Goal: Complete application form

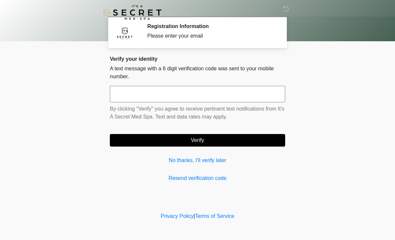
click at [258, 94] on input "text" at bounding box center [197, 94] width 175 height 17
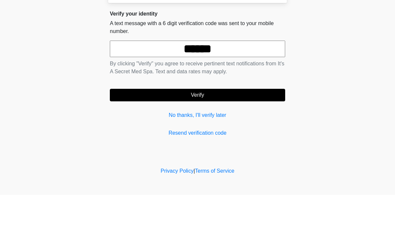
type input "******"
click at [338, 57] on body "‎ ‎ Registration Information Please enter your email Please connect to Wi-Fi no…" at bounding box center [197, 120] width 395 height 240
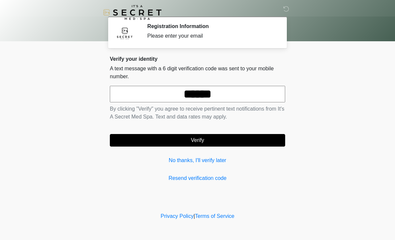
click at [245, 143] on button "Verify" at bounding box center [197, 140] width 175 height 13
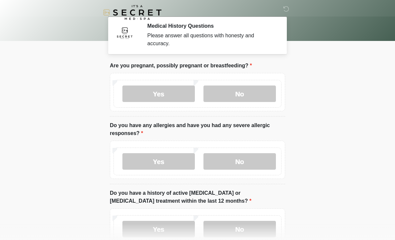
scroll to position [8, 0]
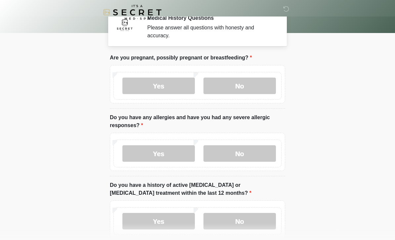
click at [238, 88] on label "No" at bounding box center [239, 86] width 72 height 17
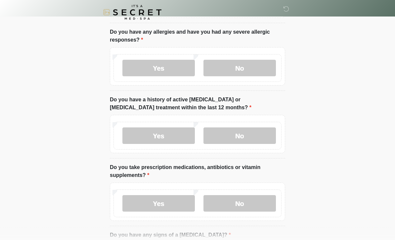
scroll to position [94, 0]
click at [259, 70] on label "No" at bounding box center [239, 68] width 72 height 17
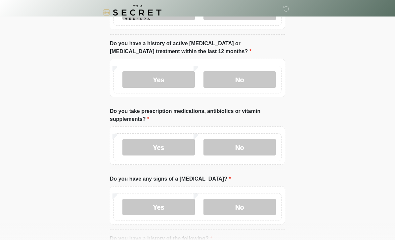
scroll to position [152, 0]
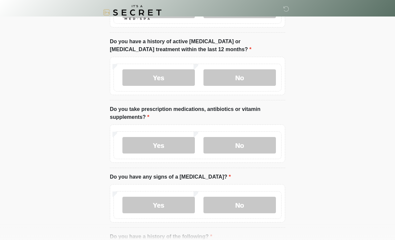
click at [258, 77] on label "No" at bounding box center [239, 77] width 72 height 17
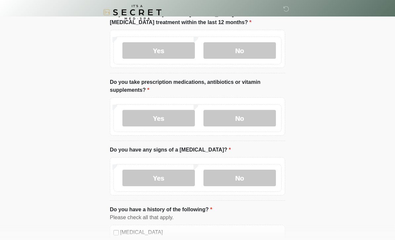
scroll to position [180, 0]
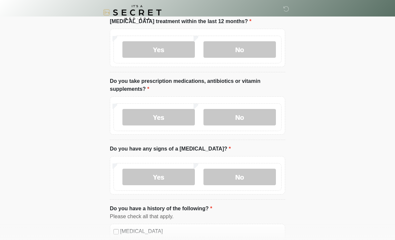
click at [248, 117] on label "No" at bounding box center [239, 117] width 72 height 17
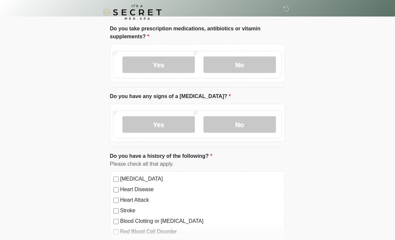
scroll to position [234, 0]
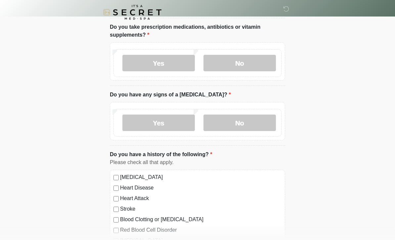
click at [242, 125] on label "No" at bounding box center [239, 123] width 72 height 17
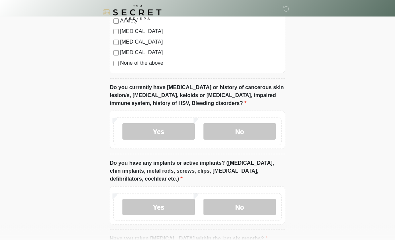
scroll to position [470, 0]
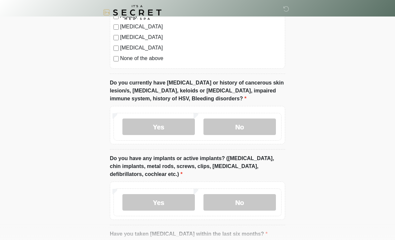
click at [251, 130] on label "No" at bounding box center [239, 127] width 72 height 17
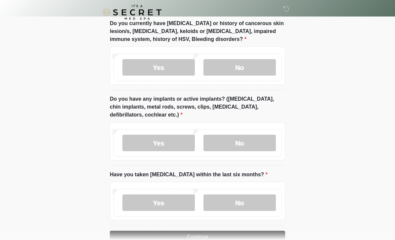
scroll to position [532, 0]
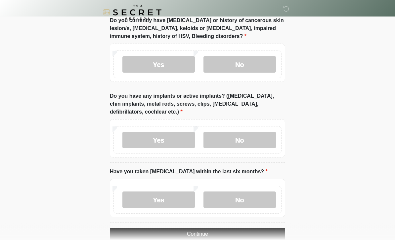
click at [246, 135] on label "No" at bounding box center [239, 140] width 72 height 17
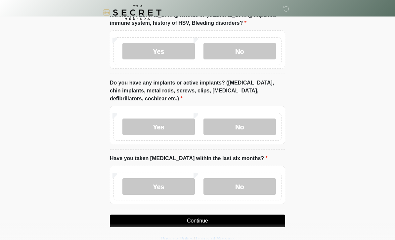
click at [256, 183] on label "No" at bounding box center [239, 186] width 72 height 17
click at [244, 218] on button "Continue" at bounding box center [197, 221] width 175 height 13
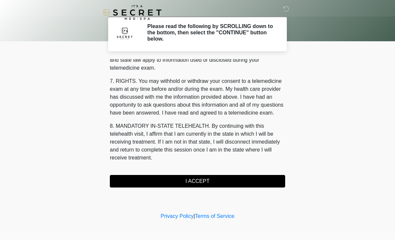
scroll to position [275, 0]
click at [227, 182] on button "I ACCEPT" at bounding box center [197, 181] width 175 height 13
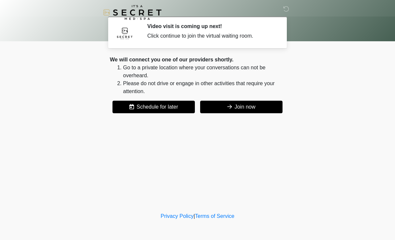
click at [247, 107] on button "Join now" at bounding box center [241, 107] width 82 height 13
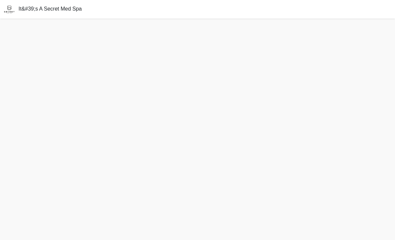
click at [345, 1] on div "It&#39;s A Secret Med Spa" at bounding box center [197, 9] width 395 height 19
